Goal: Information Seeking & Learning: Learn about a topic

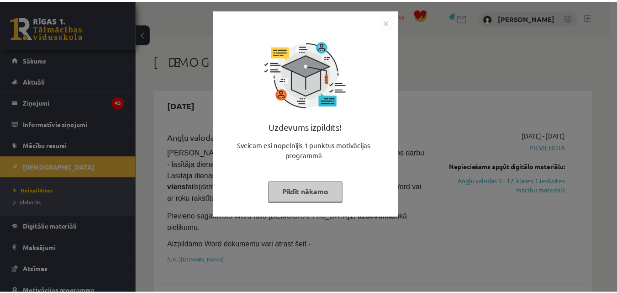
scroll to position [65, 0]
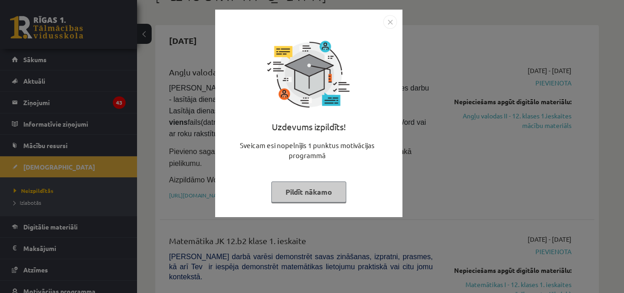
click at [299, 198] on button "Pildīt nākamo" at bounding box center [308, 191] width 75 height 21
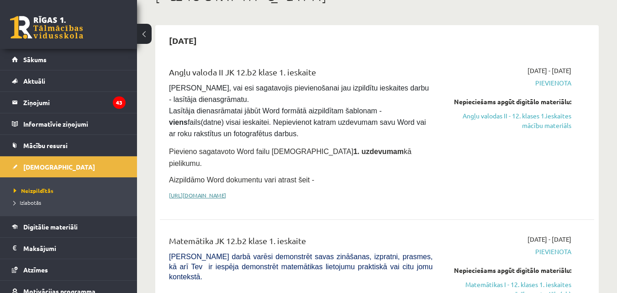
click at [226, 191] on link "[URL][DOMAIN_NAME]" at bounding box center [197, 194] width 57 height 7
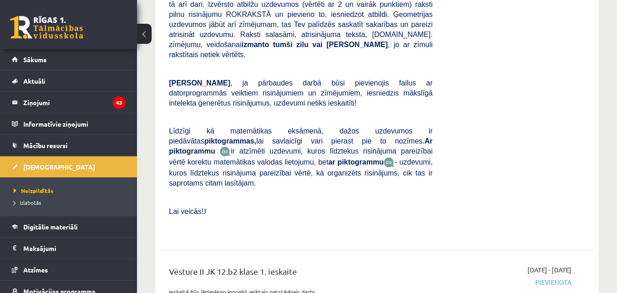
scroll to position [544, 0]
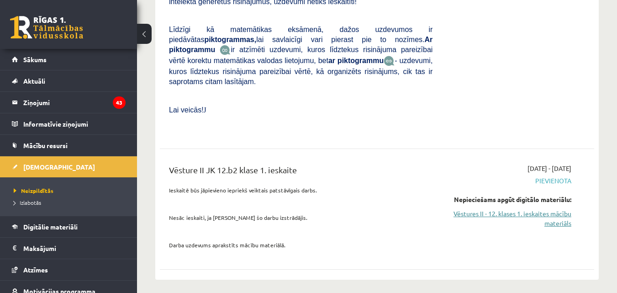
click at [506, 209] on link "Vēstures II - 12. klases 1. ieskaites mācību materiāls" at bounding box center [508, 218] width 125 height 19
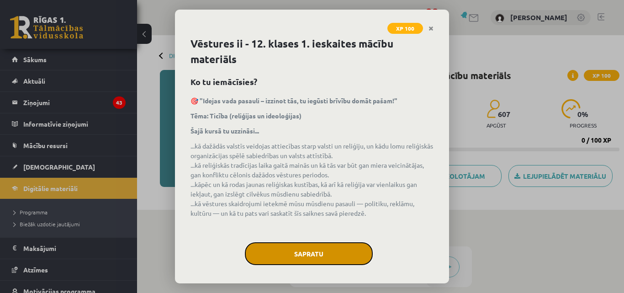
click at [306, 251] on button "Sapratu" at bounding box center [309, 253] width 128 height 23
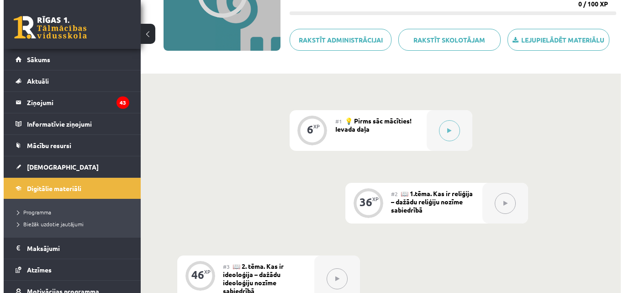
scroll to position [141, 0]
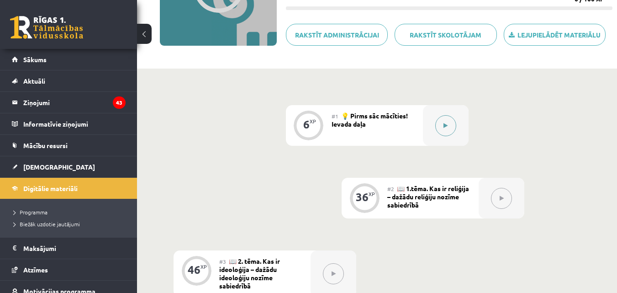
click at [453, 123] on button at bounding box center [445, 125] width 21 height 21
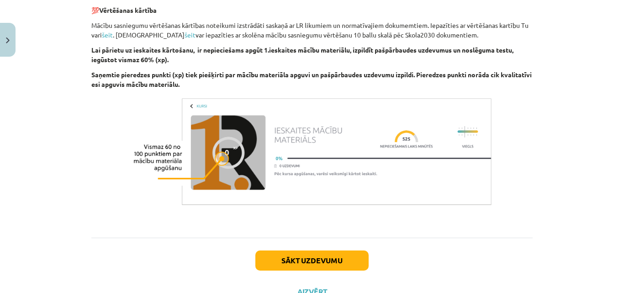
scroll to position [895, 0]
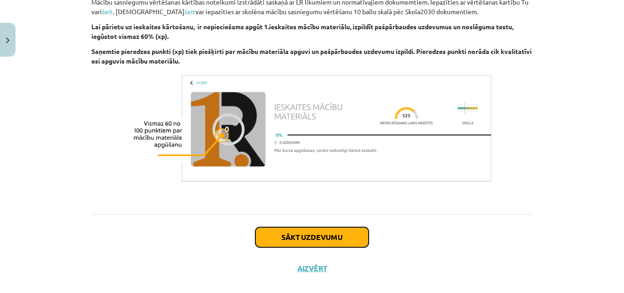
click at [348, 227] on button "Sākt uzdevumu" at bounding box center [311, 237] width 113 height 20
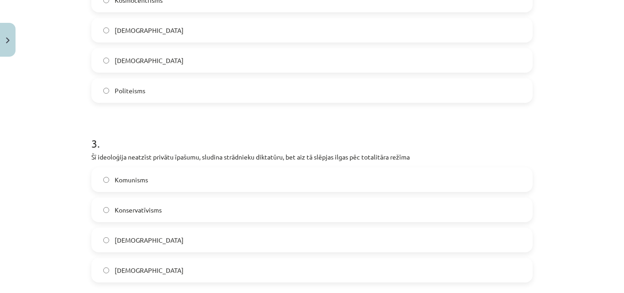
scroll to position [530, 0]
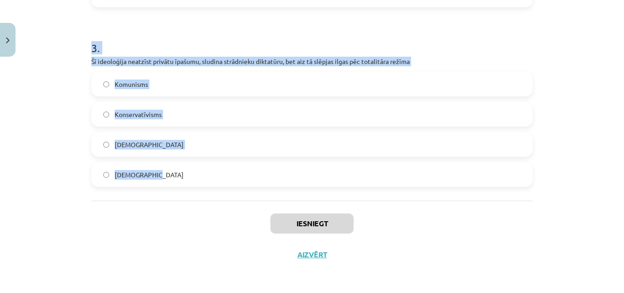
drag, startPoint x: 86, startPoint y: 179, endPoint x: 407, endPoint y: 184, distance: 321.5
copy form "1 . Kas ir reliģija? Uzskatu un ticības kopums, kas tiek attiecināts uz kaut ko…"
click at [270, 30] on h1 "3 ." at bounding box center [311, 40] width 441 height 28
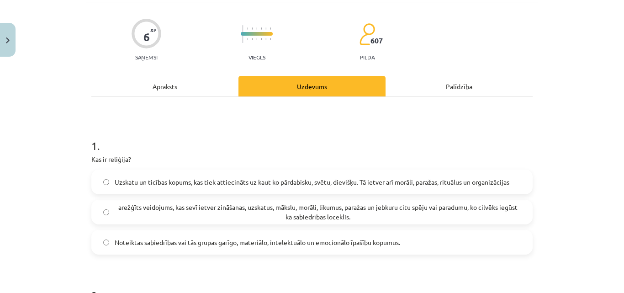
scroll to position [67, 0]
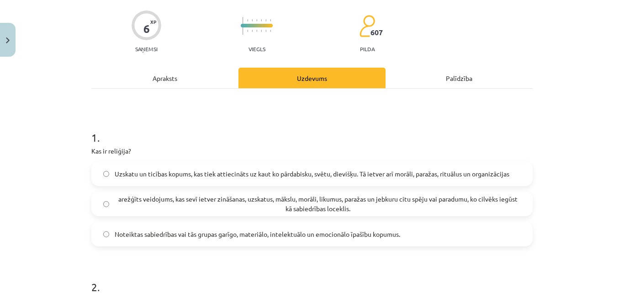
click at [197, 178] on span "Uzskatu un ticības kopums, kas tiek attiecināts uz kaut ko pārdabisku, svētu, d…" at bounding box center [312, 174] width 394 height 10
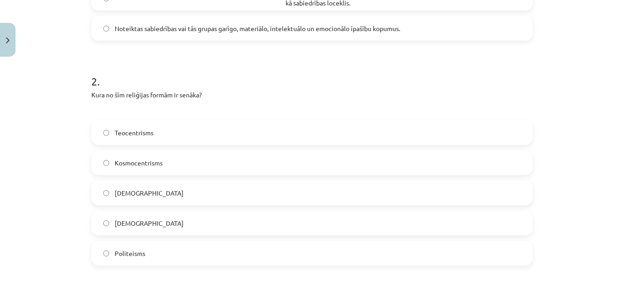
scroll to position [273, 0]
click at [149, 252] on label "Politeisms" at bounding box center [311, 251] width 439 height 23
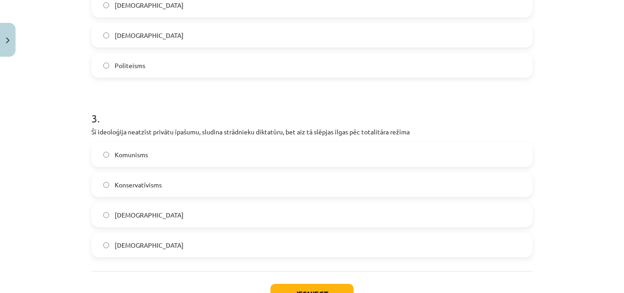
scroll to position [499, 0]
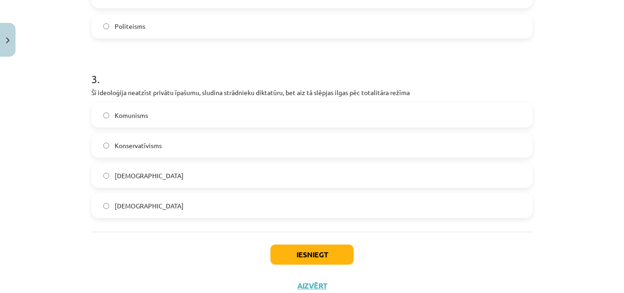
click at [147, 118] on label "Komunisms" at bounding box center [311, 115] width 439 height 23
click at [295, 257] on button "Iesniegt" at bounding box center [311, 254] width 83 height 20
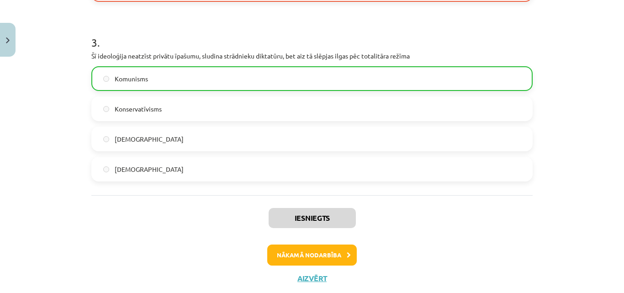
scroll to position [559, 0]
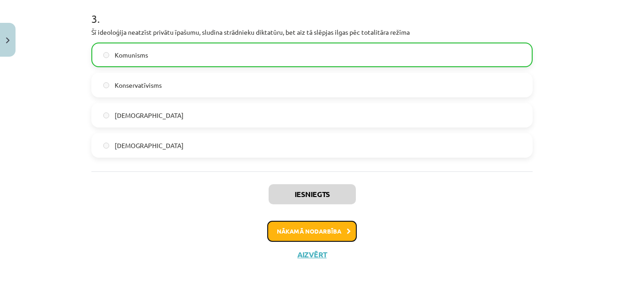
click at [315, 235] on button "Nākamā nodarbība" at bounding box center [311, 231] width 89 height 21
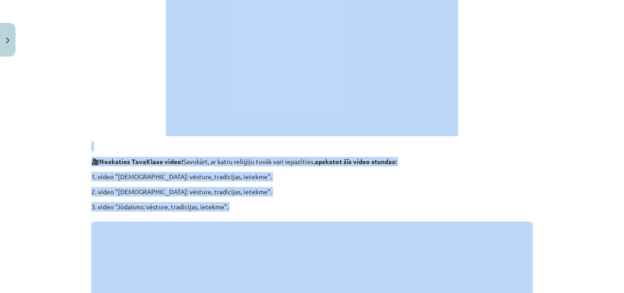
scroll to position [484, 0]
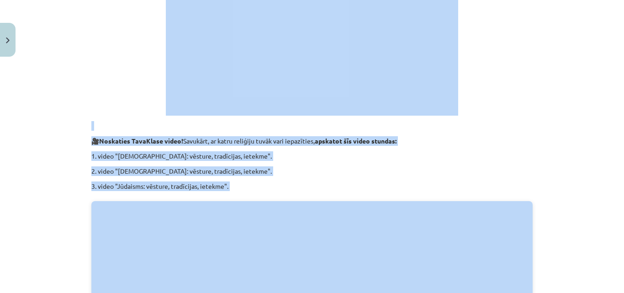
drag, startPoint x: 183, startPoint y: 157, endPoint x: 335, endPoint y: 195, distance: 156.7
click at [247, 4] on div "Kas ir reliģija – dažādu reliģiju nozīme sabiedrībā 💡 Kas mums priekšā? Uzzināt…" at bounding box center [311, 231] width 441 height 1102
click at [385, 168] on div "Kas ir reliģija – dažādu reliģiju nozīme sabiedrībā 💡 Kas mums priekšā? Uzzināt…" at bounding box center [311, 231] width 441 height 1102
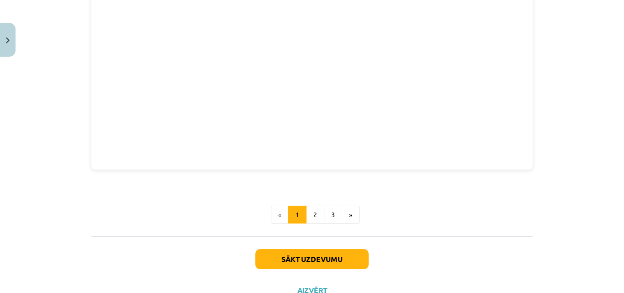
scroll to position [1106, 0]
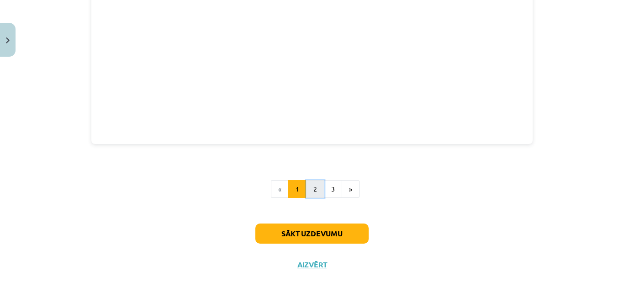
click at [311, 180] on button "2" at bounding box center [315, 189] width 18 height 18
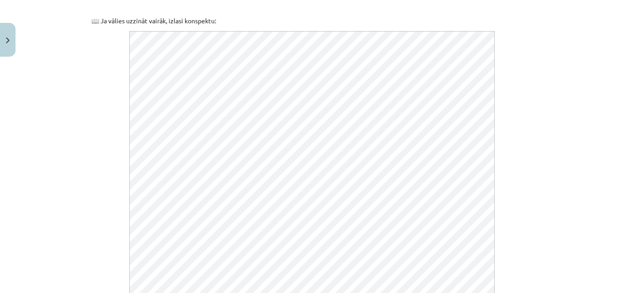
scroll to position [542, 0]
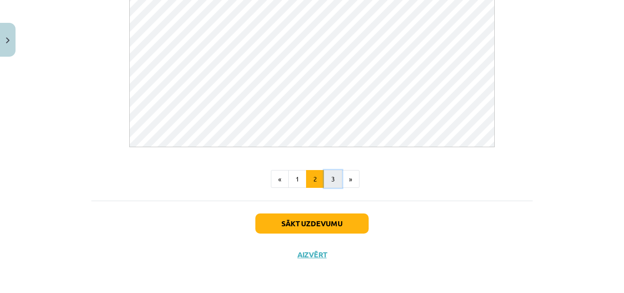
click at [330, 178] on button "3" at bounding box center [333, 179] width 18 height 18
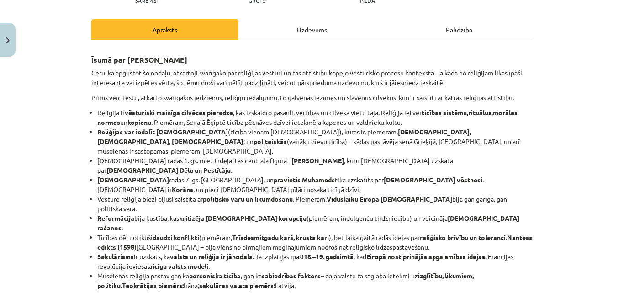
scroll to position [120, 0]
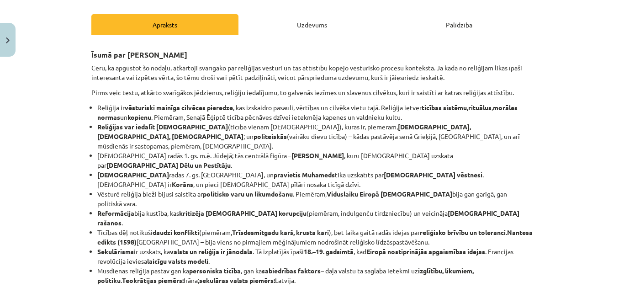
drag, startPoint x: 80, startPoint y: 102, endPoint x: 430, endPoint y: 242, distance: 376.6
click at [430, 242] on div "Mācību tēma: Vēstures ii - 12. klases 1. ieskaites mācību materiāls #2 📖 1.tēma…" at bounding box center [312, 146] width 624 height 293
copy ul "Loremips do sitametcon adipisc elitsedd eiusmodt , inc utlaboree dolorem, aliqu…"
click at [549, 84] on div "Mācību tēma: Vēstures ii - 12. klases 1. ieskaites mācību materiāls #2 📖 1.tēma…" at bounding box center [312, 146] width 624 height 293
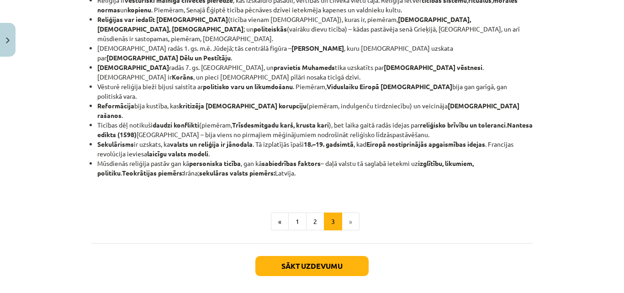
scroll to position [231, 0]
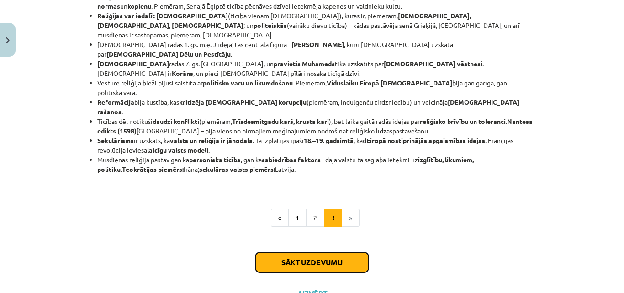
click at [331, 252] on button "Sākt uzdevumu" at bounding box center [311, 262] width 113 height 20
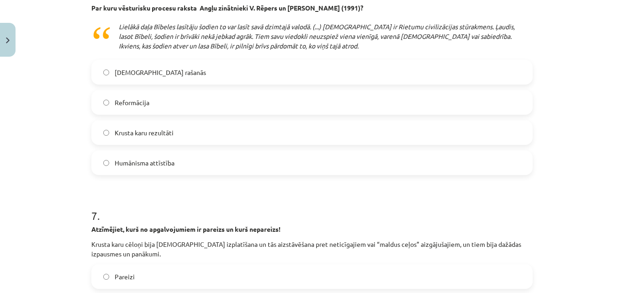
scroll to position [1132, 0]
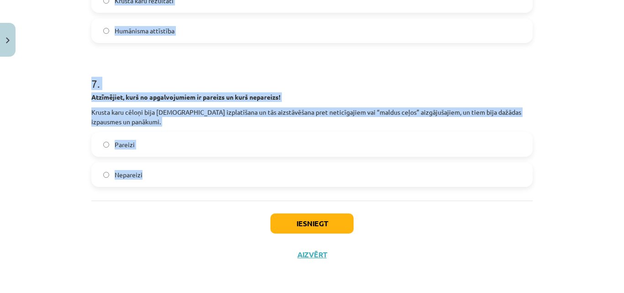
drag, startPoint x: 81, startPoint y: 176, endPoint x: 245, endPoint y: 171, distance: 163.5
click at [245, 171] on div "Mācību tēma: Vēstures ii - 12. klases 1. ieskaites mācību materiāls #2 📖 1.tēma…" at bounding box center [312, 146] width 624 height 293
copy form "1 . Loremipsum, dolo si ametconsectet ad elitsed do eius temporinc! Utlaboreet …"
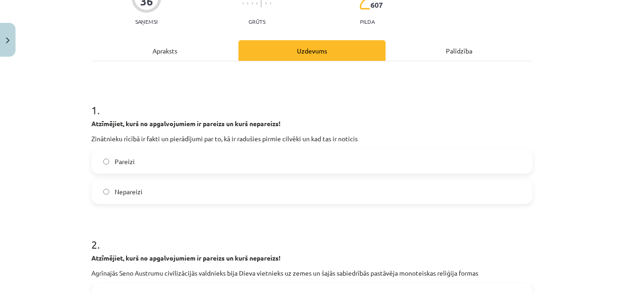
scroll to position [177, 0]
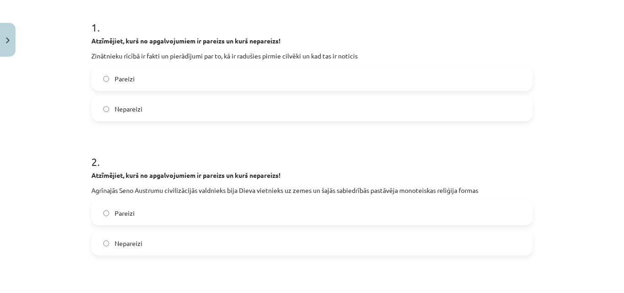
click at [221, 67] on label "Pareizi" at bounding box center [311, 78] width 439 height 23
click at [123, 245] on span "Nepareizi" at bounding box center [129, 243] width 28 height 10
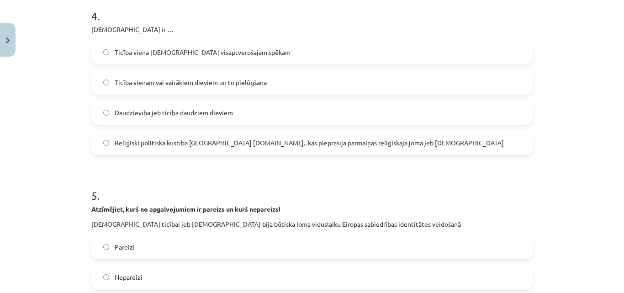
scroll to position [659, 0]
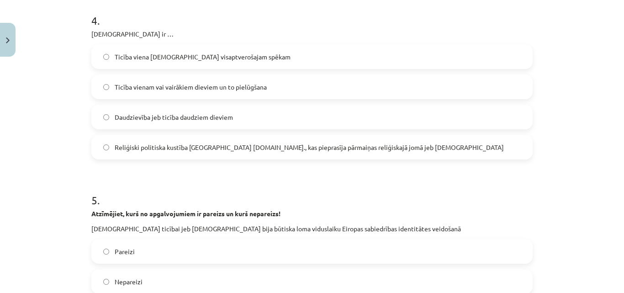
click at [161, 58] on span "Ticība viena [DEMOGRAPHIC_DATA] visaptverošajam spēkam" at bounding box center [203, 57] width 176 height 10
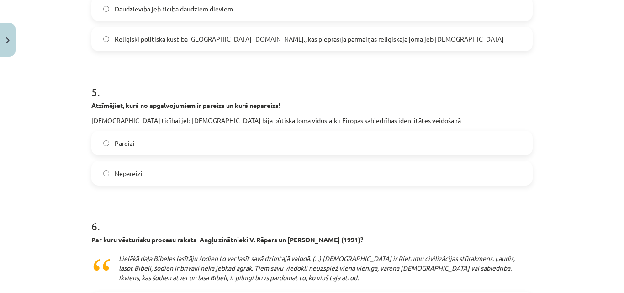
scroll to position [783, 0]
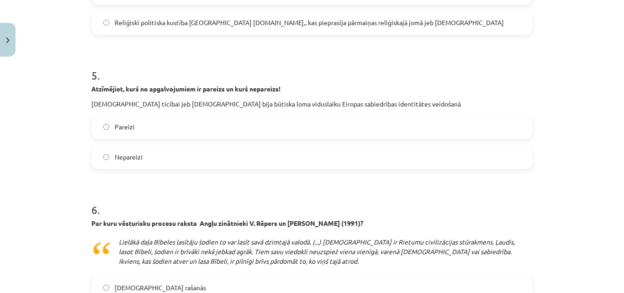
click at [188, 117] on label "Pareizi" at bounding box center [311, 126] width 439 height 23
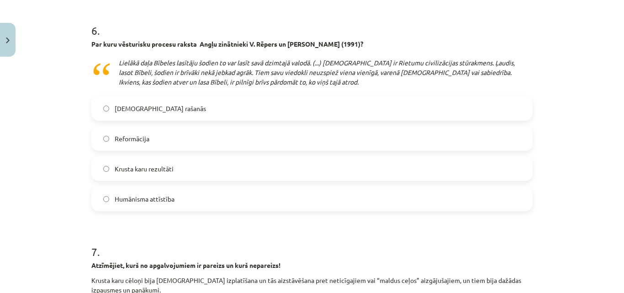
scroll to position [965, 0]
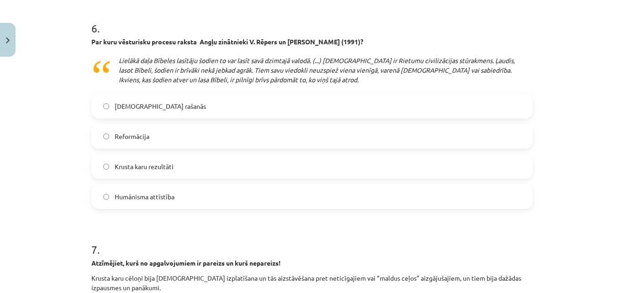
click at [141, 141] on span "Reformācija" at bounding box center [132, 136] width 35 height 10
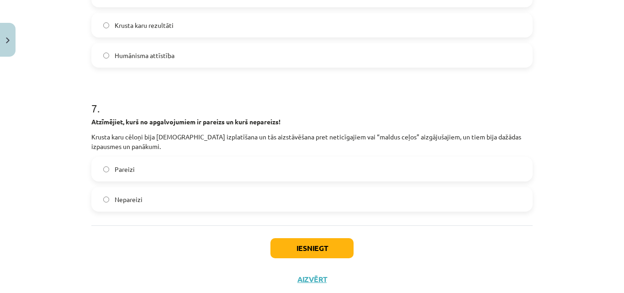
drag, startPoint x: 141, startPoint y: 174, endPoint x: 150, endPoint y: 179, distance: 10.0
click at [140, 173] on label "Pareizi" at bounding box center [311, 169] width 439 height 23
click at [311, 245] on button "Iesniegt" at bounding box center [311, 248] width 83 height 20
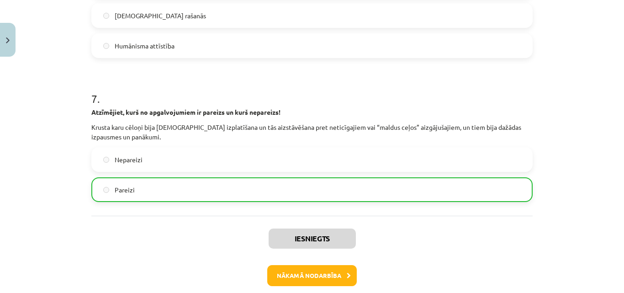
scroll to position [1161, 0]
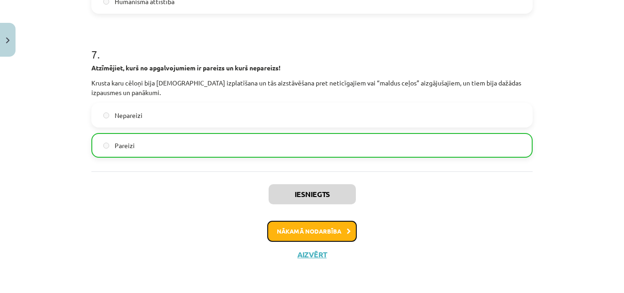
click at [325, 227] on button "Nākamā nodarbība" at bounding box center [311, 231] width 89 height 21
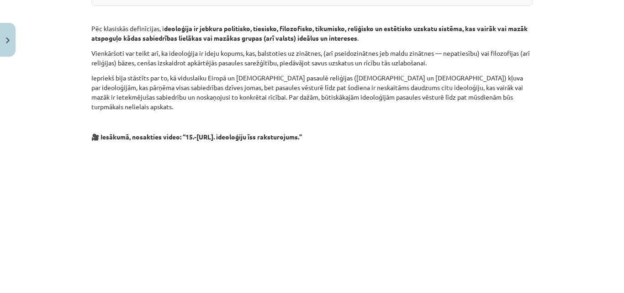
scroll to position [322, 0]
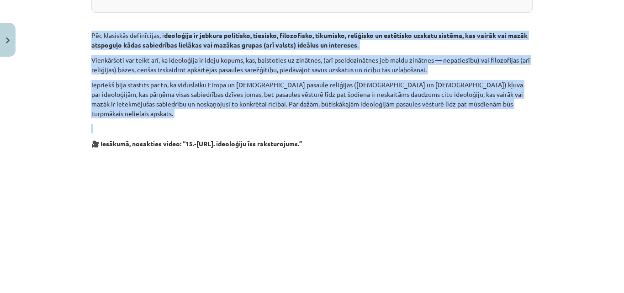
drag, startPoint x: 88, startPoint y: 28, endPoint x: 452, endPoint y: 112, distance: 373.9
click at [452, 112] on div "Kas ir ideoloģija? 💡 Kas mums priekšā? Noteiksi lielāko pasaules ideoloģiju līd…" at bounding box center [311, 94] width 441 height 504
copy div "Lor ipsumdolo sitametcons, a elitseddo ei tempori utlaboree, dolorema, aliquaen…"
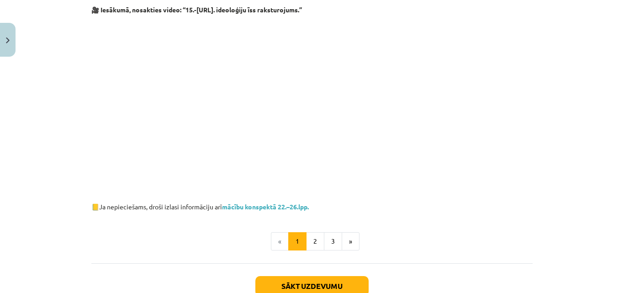
scroll to position [453, 0]
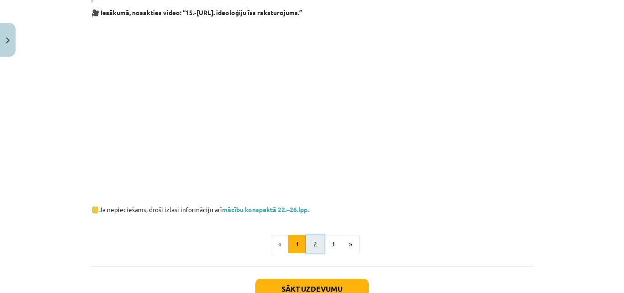
click at [312, 239] on button "2" at bounding box center [315, 244] width 18 height 18
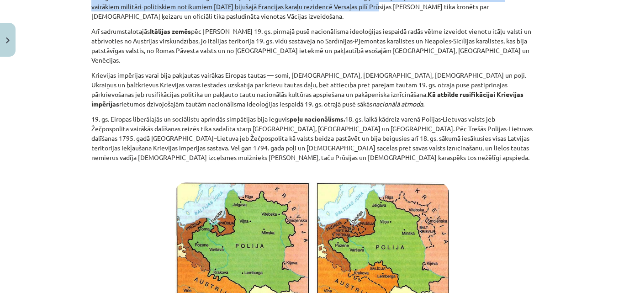
scroll to position [287, 0]
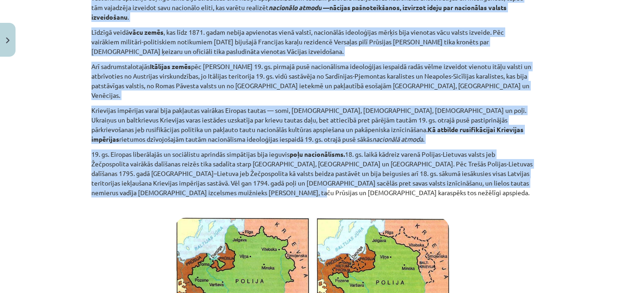
drag, startPoint x: 84, startPoint y: 63, endPoint x: 373, endPoint y: 192, distance: 316.2
copy div "Lorem ipsumdolor si ametc adipiscinge se doeiusmod, temporincid, utlaboreetdolo…"
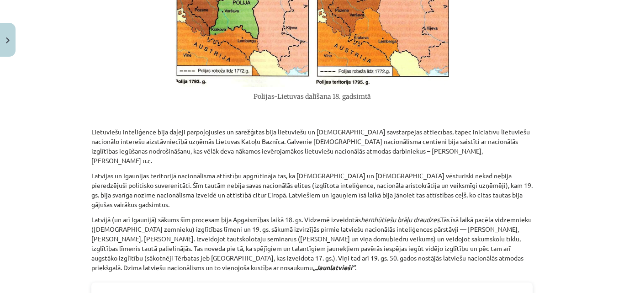
scroll to position [719, 0]
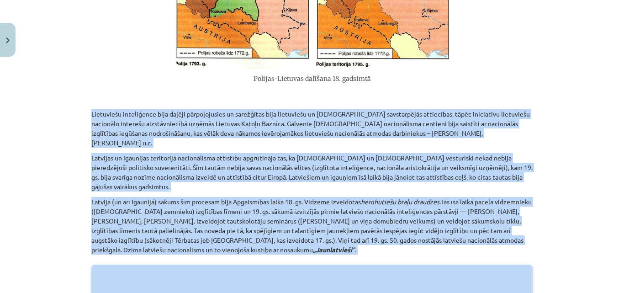
drag, startPoint x: 85, startPoint y: 102, endPoint x: 468, endPoint y: 228, distance: 403.4
click at [468, 228] on div "Mācību tēma: Vēstures ii - 12. klases 1. ieskaites mācību materiāls #3 📖 2. tēm…" at bounding box center [312, 146] width 624 height 293
copy div "Loremipsum dolorsitame cons adipis elitseddoeius te incididunt utla etdolorema …"
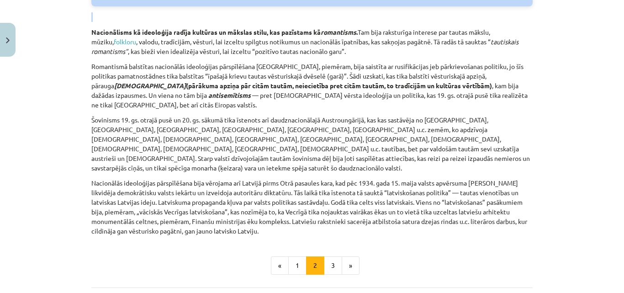
scroll to position [1254, 0]
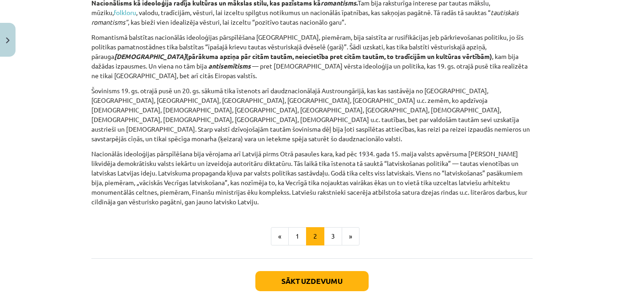
drag, startPoint x: 81, startPoint y: 131, endPoint x: 271, endPoint y: 144, distance: 190.0
click at [271, 144] on div "Mācību tēma: Vēstures ii - 12. klases 1. ieskaites mācību materiāls #3 📖 2. tēm…" at bounding box center [312, 146] width 624 height 293
copy div "Loremipsumdo si ametconsec adipis elitsedd ei tempori utlab, etd magnaaliq en a…"
click at [326, 227] on button "3" at bounding box center [333, 236] width 18 height 18
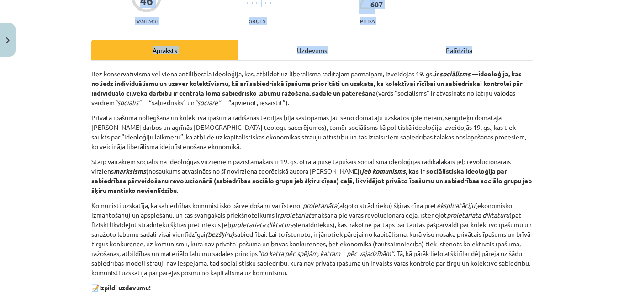
scroll to position [114, 0]
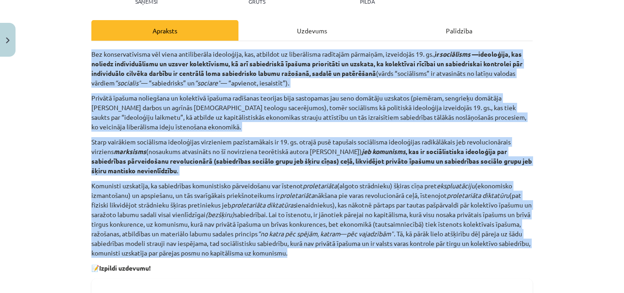
drag, startPoint x: 86, startPoint y: 48, endPoint x: 360, endPoint y: 256, distance: 344.1
copy div "Lor ipsumdolorsitam con adipi elitseddoeiu temporinci, utl, etdolore ma aliquae…"
click at [547, 210] on div "Mācību tēma: Vēstures ii - 12. klases 1. ieskaites mācību materiāls #3 📖 2. tēm…" at bounding box center [312, 146] width 624 height 293
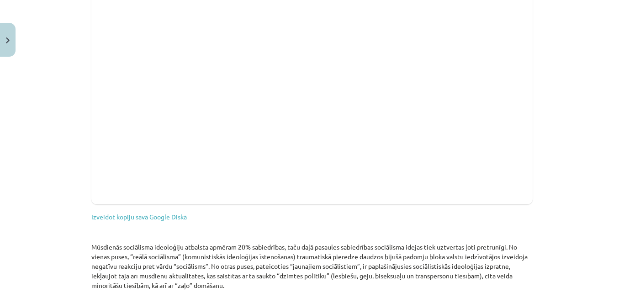
scroll to position [369, 0]
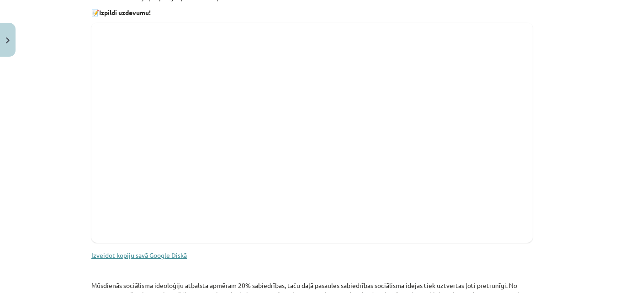
click at [151, 258] on link "Izveidot kopiju savā Google Diskā" at bounding box center [138, 255] width 95 height 8
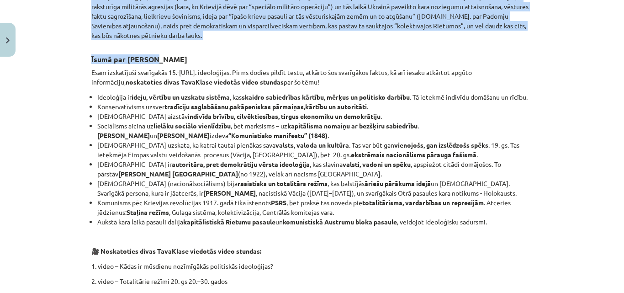
scroll to position [947, 0]
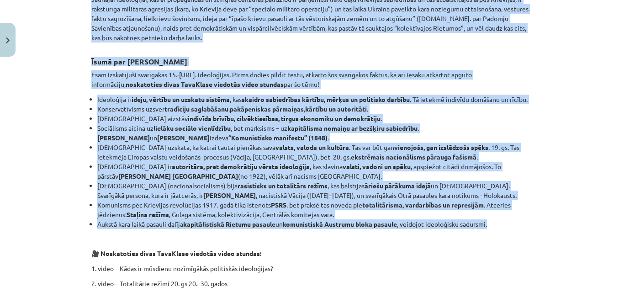
drag, startPoint x: 84, startPoint y: 43, endPoint x: 516, endPoint y: 208, distance: 462.3
copy div "Loremipsu dolorsitam consectetu adipisci elitsed 56% doeiusmodte, inci utla etd…"
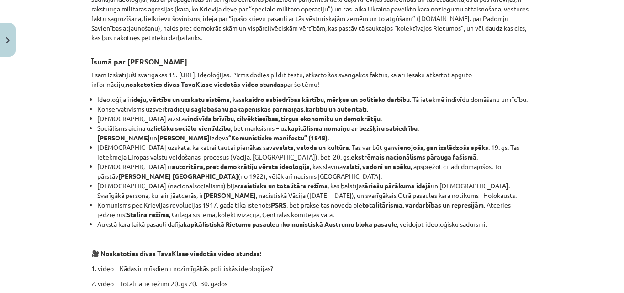
click at [355, 248] on p "🎥 Noskatoties divas TavaKlase viedotās video stundas:" at bounding box center [311, 253] width 441 height 10
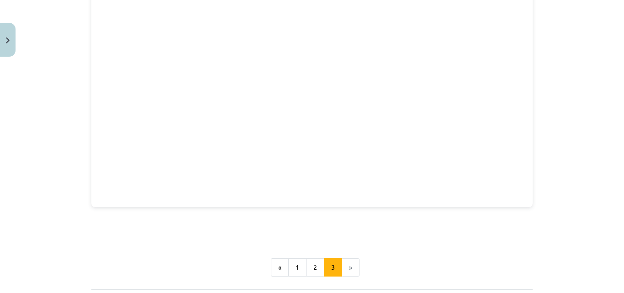
scroll to position [1371, 0]
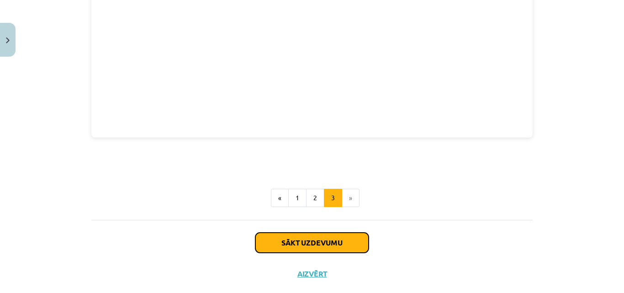
click at [326, 232] on button "Sākt uzdevumu" at bounding box center [311, 242] width 113 height 20
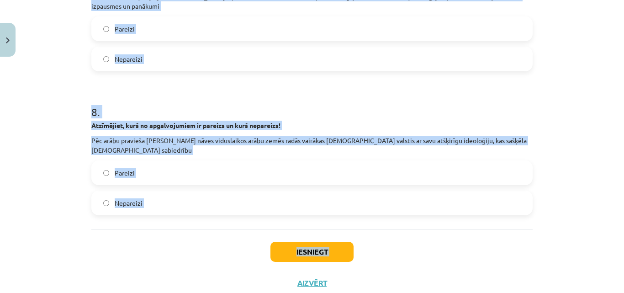
scroll to position [1243, 0]
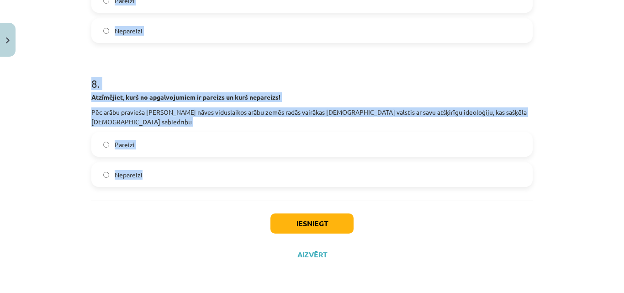
drag, startPoint x: 88, startPoint y: 177, endPoint x: 216, endPoint y: 171, distance: 127.5
copy form "8 . Loremipsum dolors ametcons adipi elitseddoeius temp incidid utlab. Et Do 0 …"
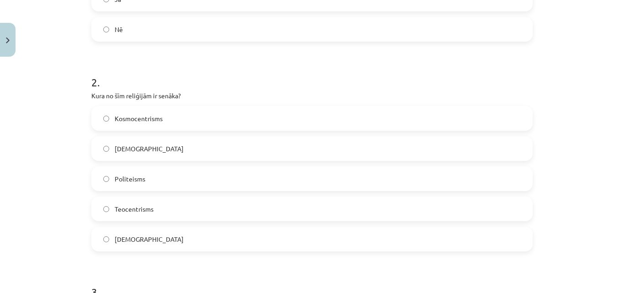
scroll to position [170, 0]
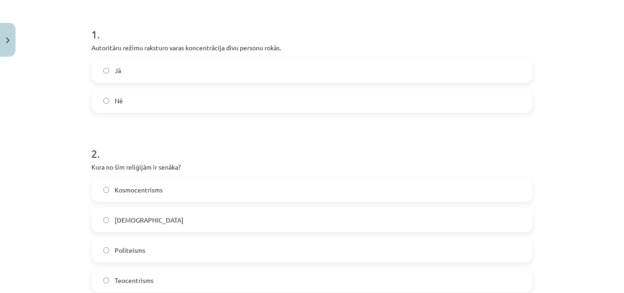
click at [263, 89] on label "Nē" at bounding box center [311, 100] width 439 height 23
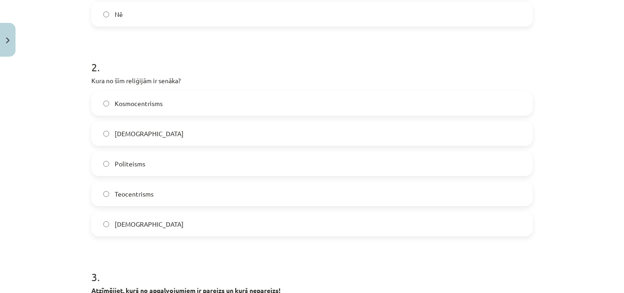
scroll to position [284, 0]
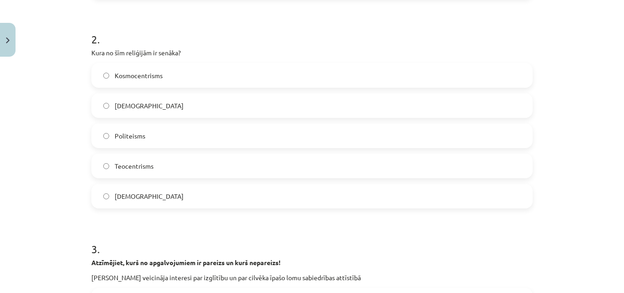
click at [156, 109] on label "[DEMOGRAPHIC_DATA]" at bounding box center [311, 105] width 439 height 23
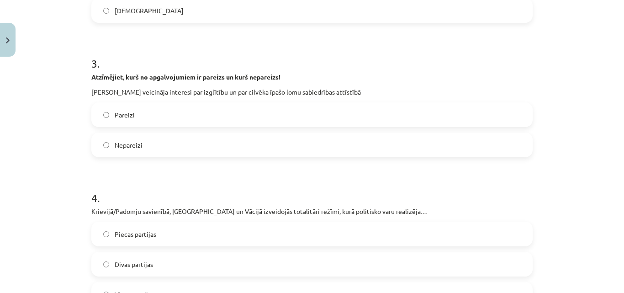
scroll to position [490, 0]
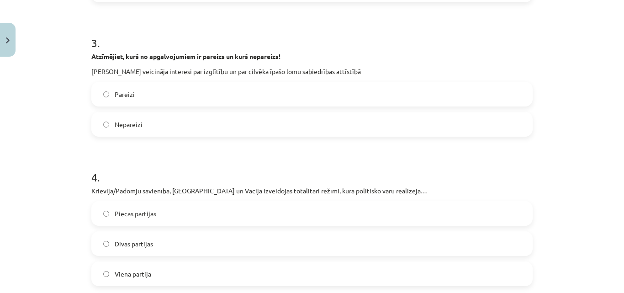
click at [135, 92] on label "Pareizi" at bounding box center [311, 94] width 439 height 23
click at [142, 272] on span "Viena partija" at bounding box center [133, 274] width 37 height 10
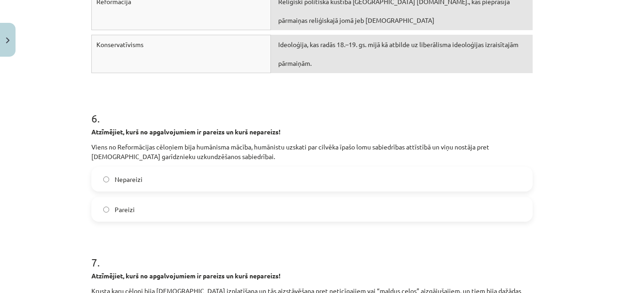
scroll to position [944, 0]
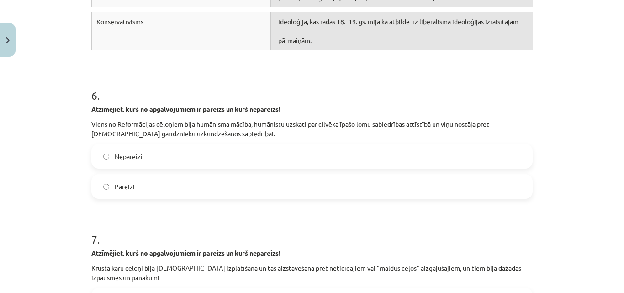
click at [234, 187] on label "Pareizi" at bounding box center [311, 186] width 439 height 23
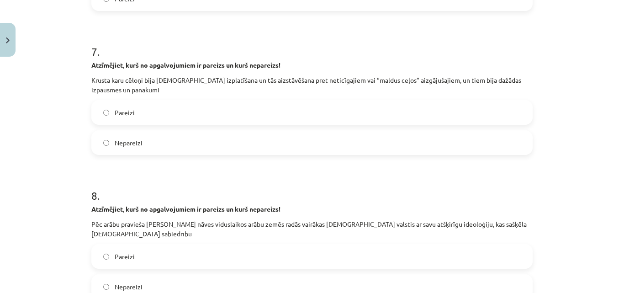
scroll to position [1147, 0]
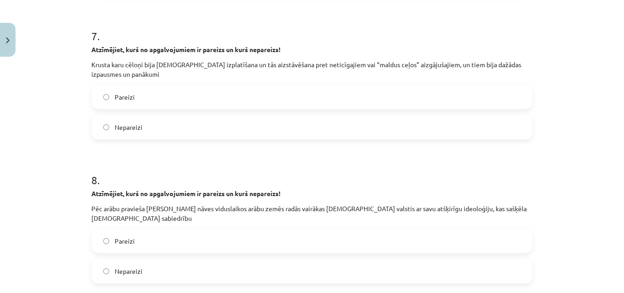
click at [166, 98] on label "Pareizi" at bounding box center [311, 96] width 439 height 23
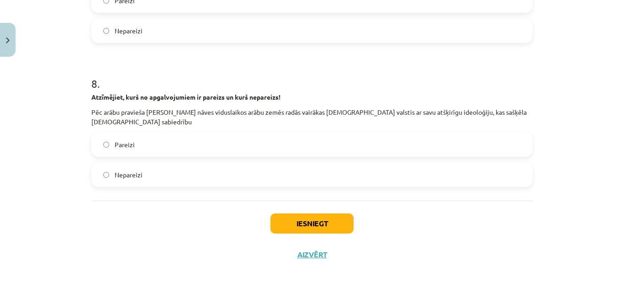
click at [244, 135] on label "Pareizi" at bounding box center [311, 144] width 439 height 23
click at [313, 228] on button "Iesniegt" at bounding box center [311, 223] width 83 height 20
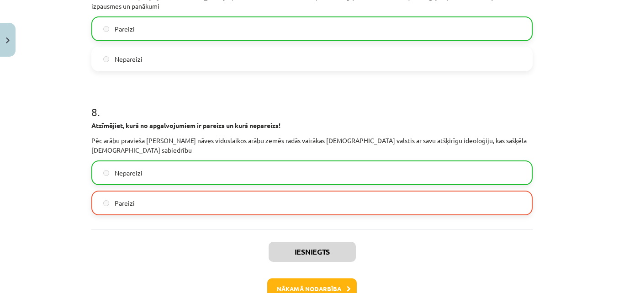
scroll to position [1273, 0]
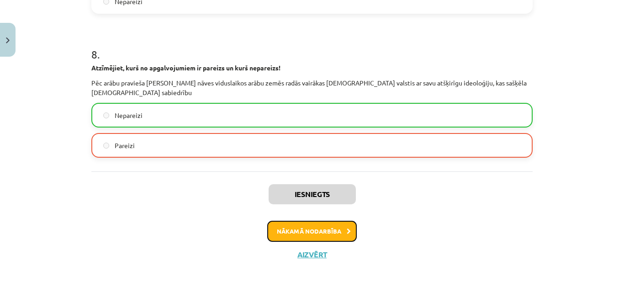
click at [323, 235] on button "Nākamā nodarbība" at bounding box center [311, 231] width 89 height 21
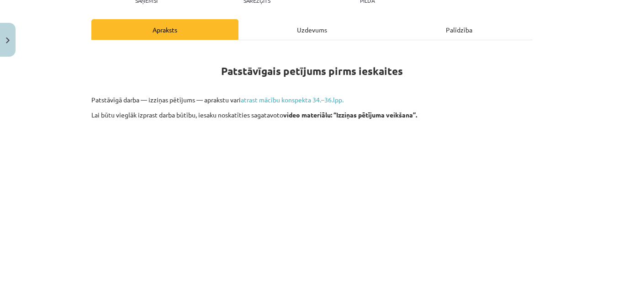
scroll to position [117, 0]
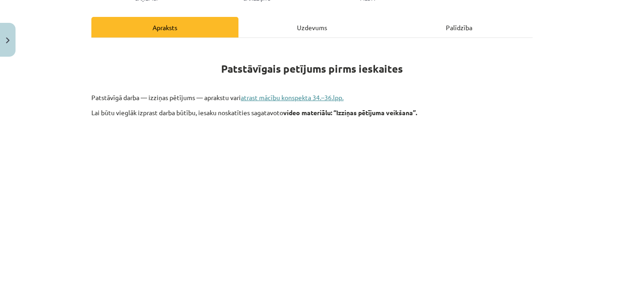
click at [321, 97] on link "atrast mācību konspekta 34.–36.lpp." at bounding box center [292, 97] width 103 height 8
click at [604, 105] on div "Mācību tēma: Vēstures ii - 12. klases 1. ieskaites mācību materiāls #4 ✅ Patstā…" at bounding box center [312, 146] width 624 height 293
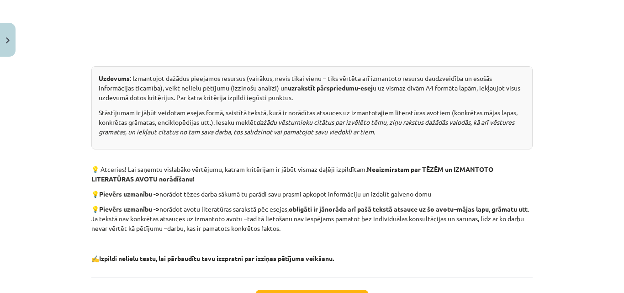
scroll to position [463, 0]
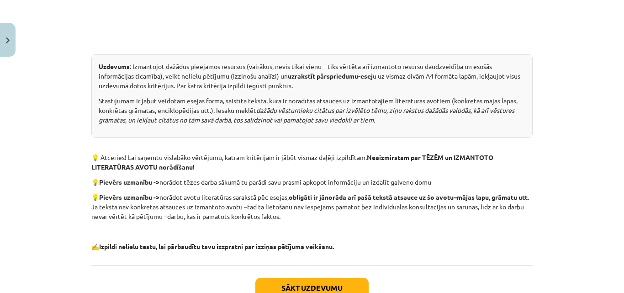
drag, startPoint x: 87, startPoint y: 54, endPoint x: 347, endPoint y: 221, distance: 308.7
